Goal: Answer question/provide support: Share knowledge or assist other users

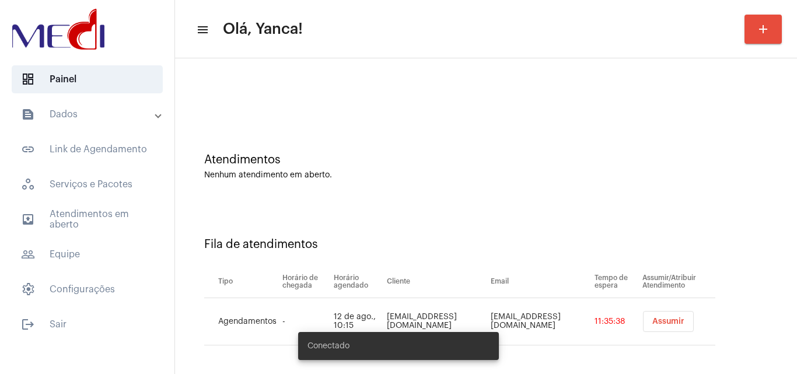
scroll to position [16, 0]
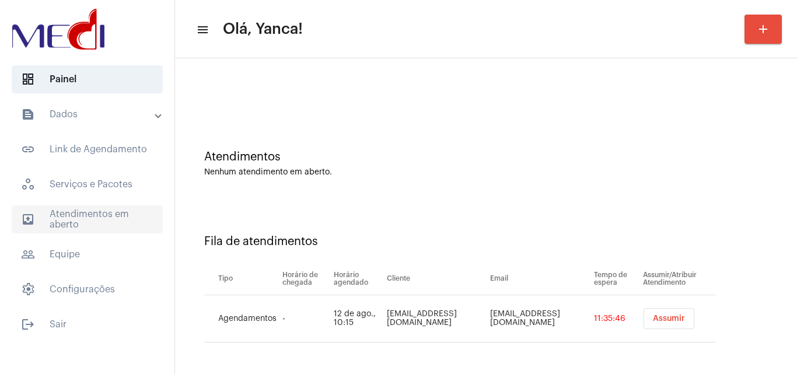
click at [97, 214] on span "outbox_outline Atendimentos em aberto" at bounding box center [87, 219] width 151 height 28
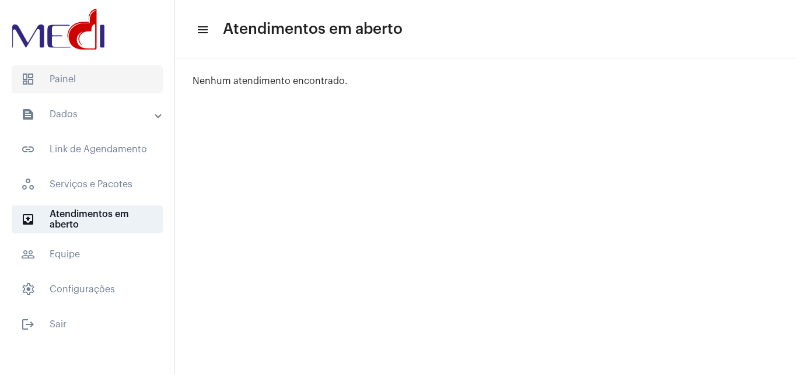
click at [91, 86] on span "dashboard Painel" at bounding box center [87, 79] width 151 height 28
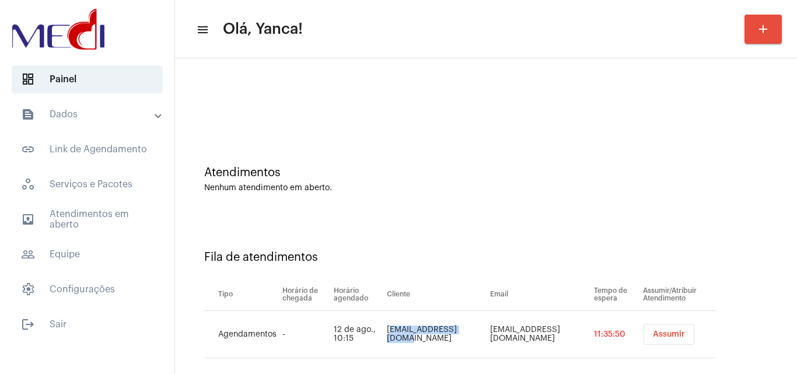
drag, startPoint x: 394, startPoint y: 333, endPoint x: 478, endPoint y: 331, distance: 84.0
click at [478, 331] on td "ranidsons@gmail.com" at bounding box center [435, 334] width 103 height 47
copy td "ranidsons@gmail.com"
click at [665, 331] on span "Assumir" at bounding box center [668, 334] width 32 height 8
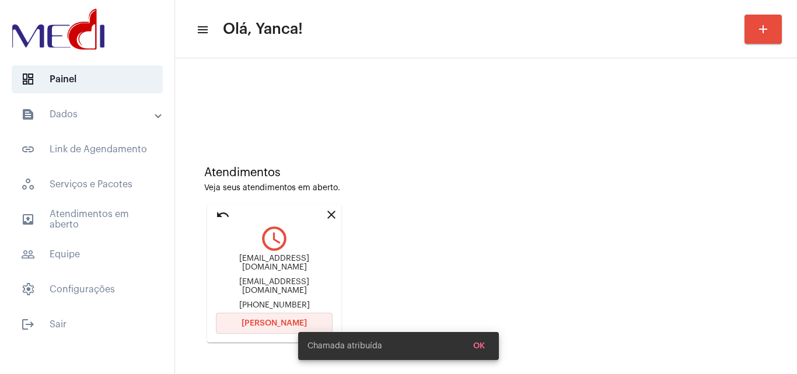
click at [292, 313] on button "Abrir Chamada" at bounding box center [274, 323] width 117 height 21
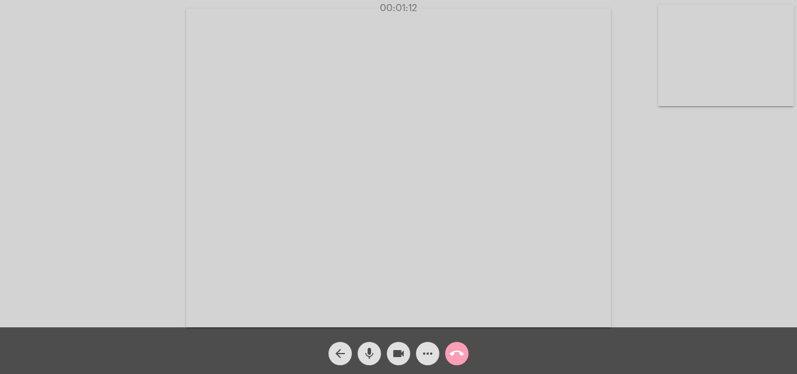
click at [457, 356] on mat-icon "call_end" at bounding box center [457, 354] width 14 height 14
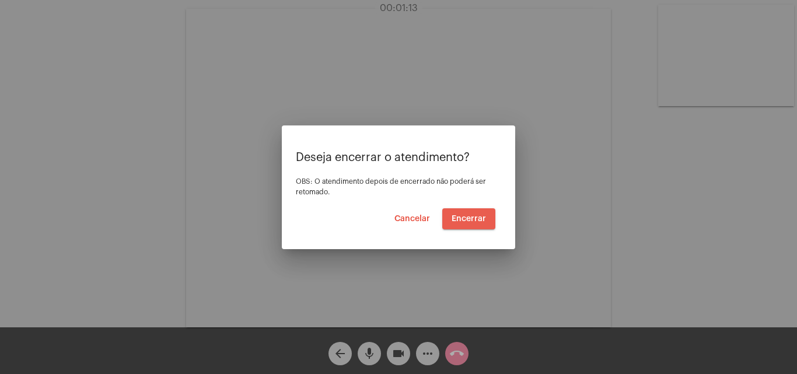
click at [472, 213] on button "Encerrar" at bounding box center [468, 218] width 53 height 21
